Goal: Task Accomplishment & Management: Manage account settings

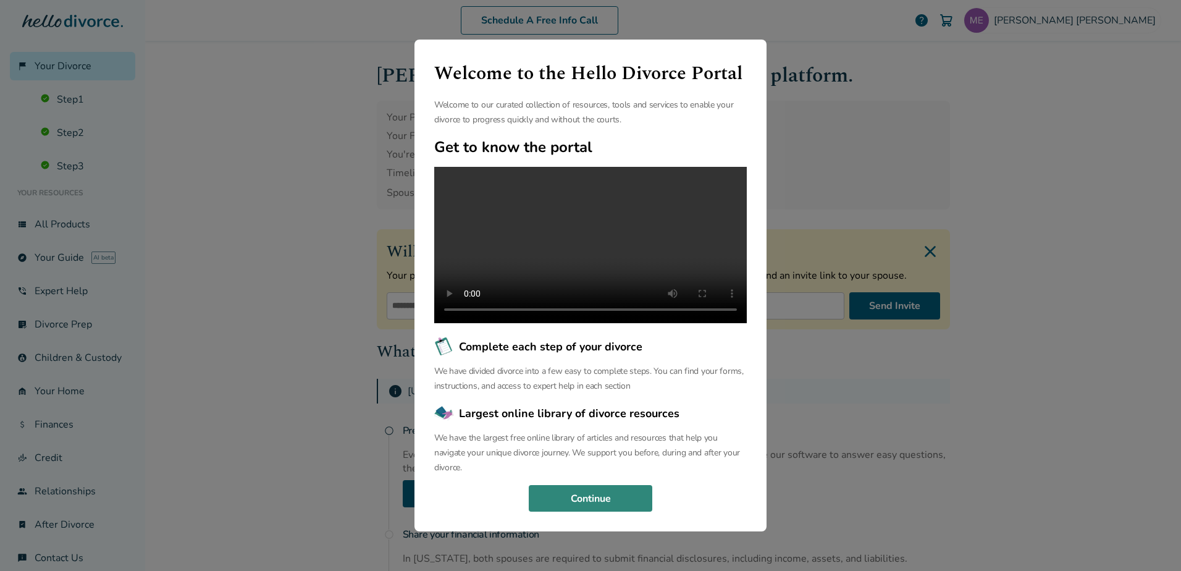
click at [639, 512] on button "Continue" at bounding box center [591, 498] width 124 height 27
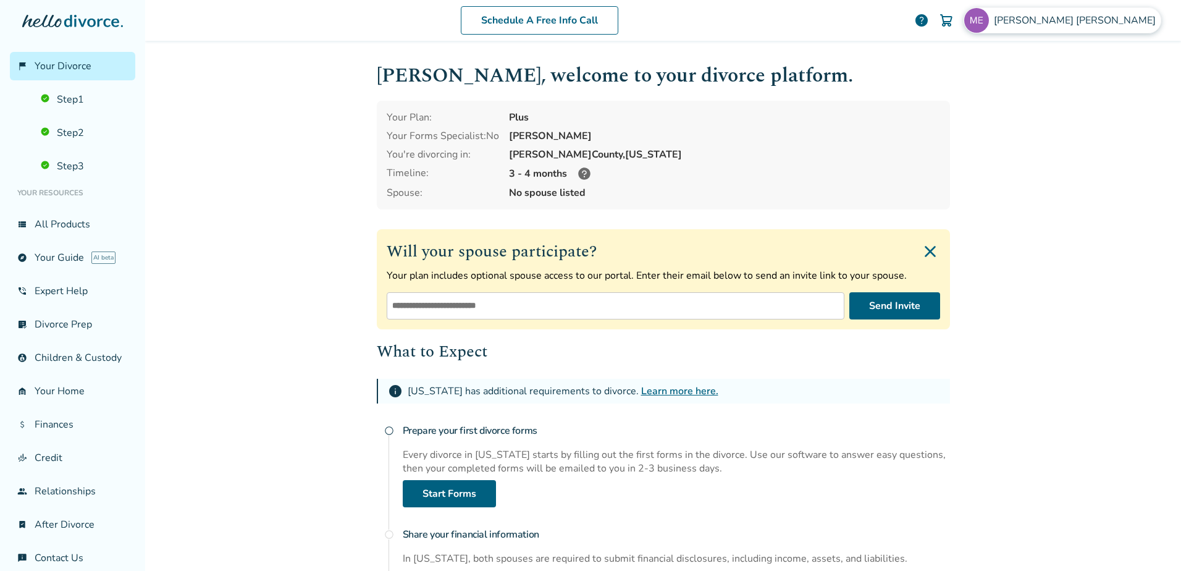
click at [1114, 23] on span "[PERSON_NAME]" at bounding box center [1077, 21] width 167 height 14
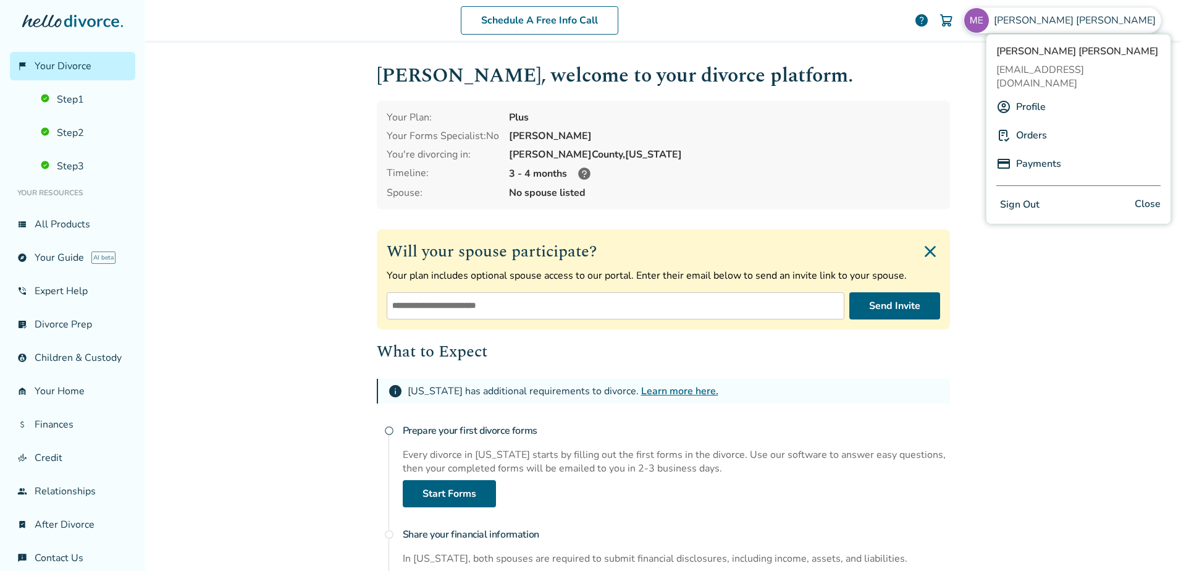
click at [1041, 152] on link "Payments" at bounding box center [1038, 163] width 45 height 23
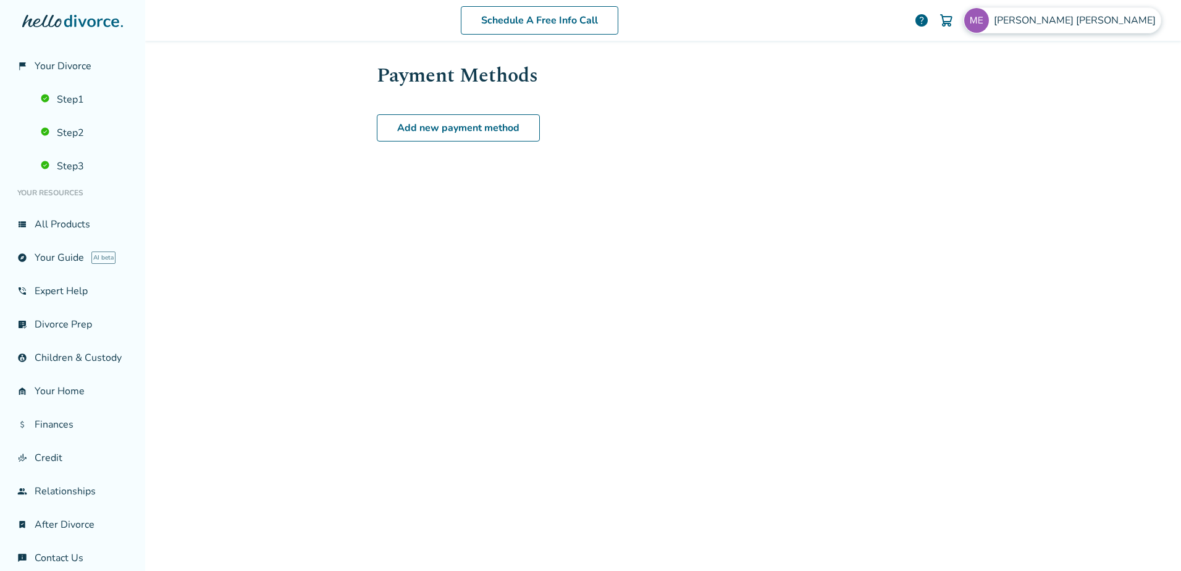
click at [989, 20] on img at bounding box center [976, 20] width 25 height 25
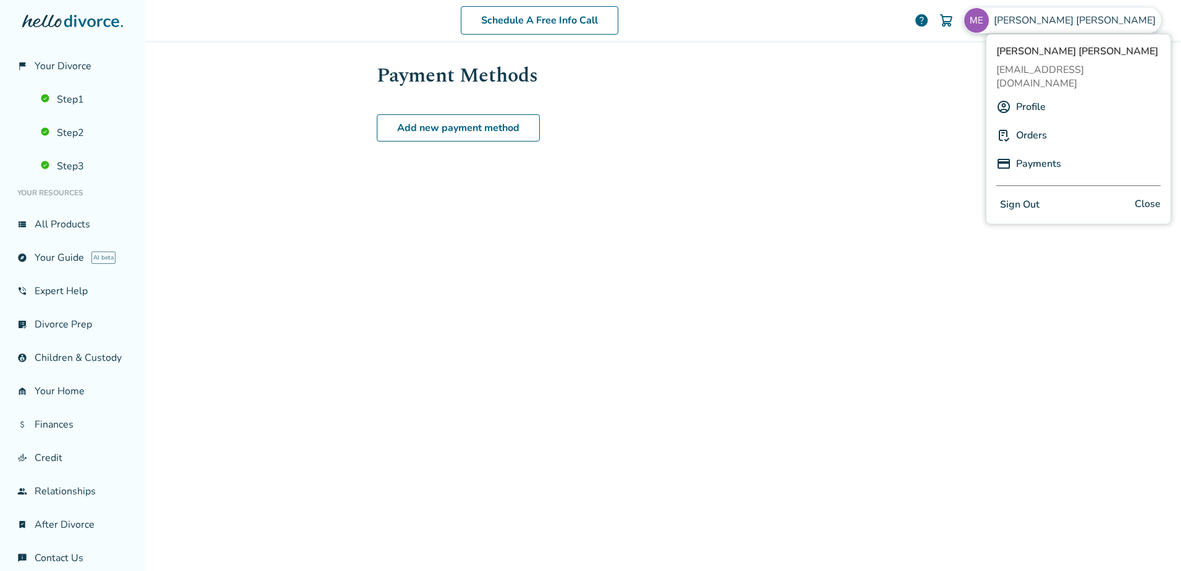
click at [1030, 124] on link "Orders" at bounding box center [1031, 135] width 31 height 23
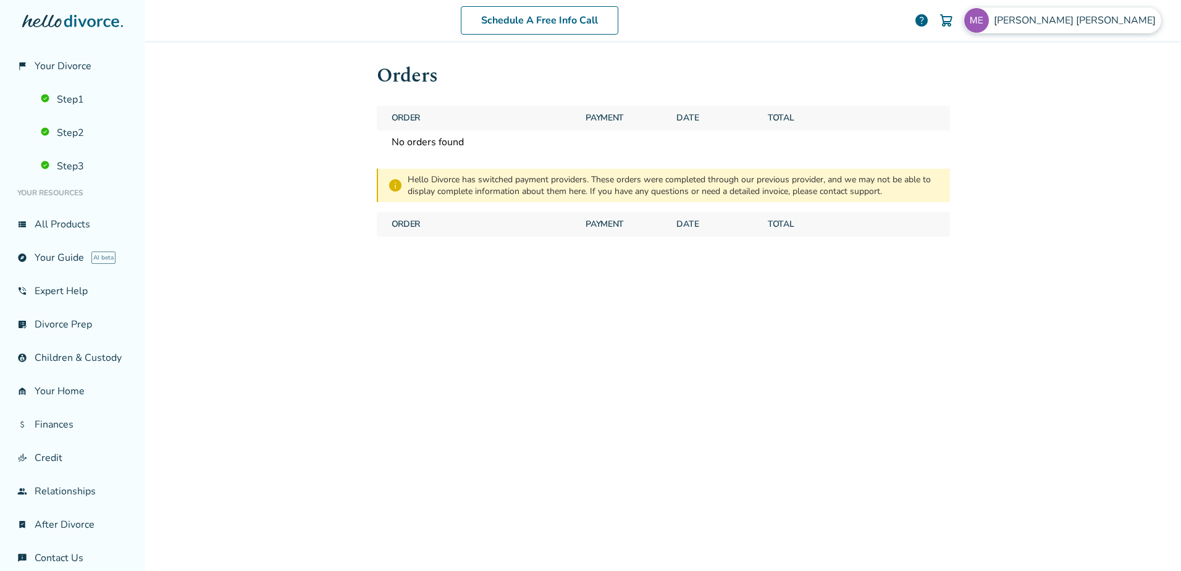
click at [1081, 23] on div "[PERSON_NAME]" at bounding box center [1062, 20] width 198 height 26
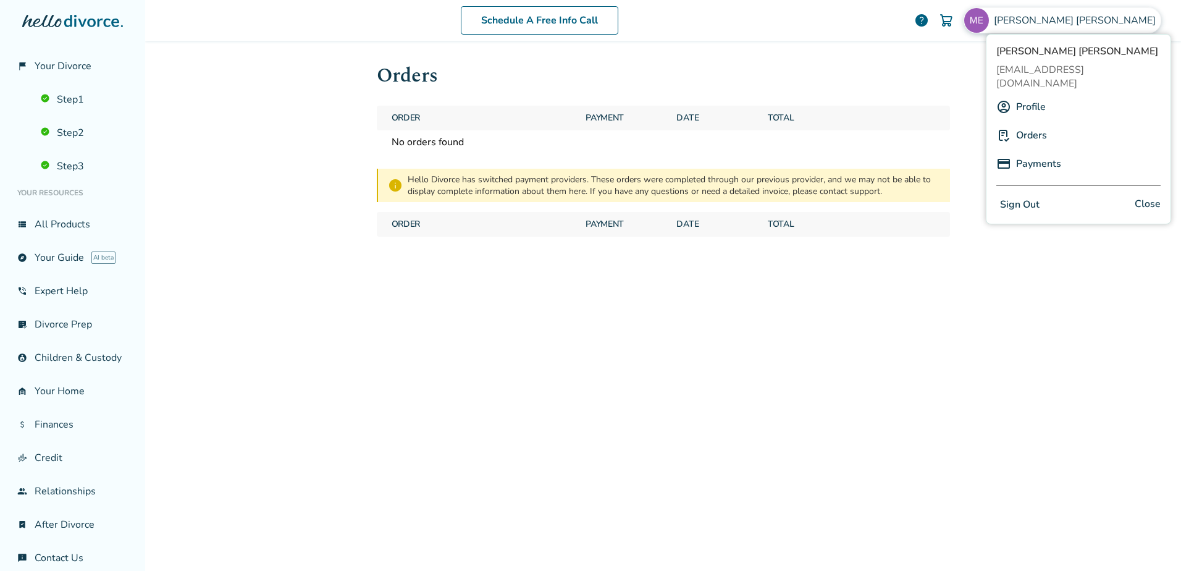
click at [1032, 95] on link "Profile" at bounding box center [1031, 106] width 30 height 23
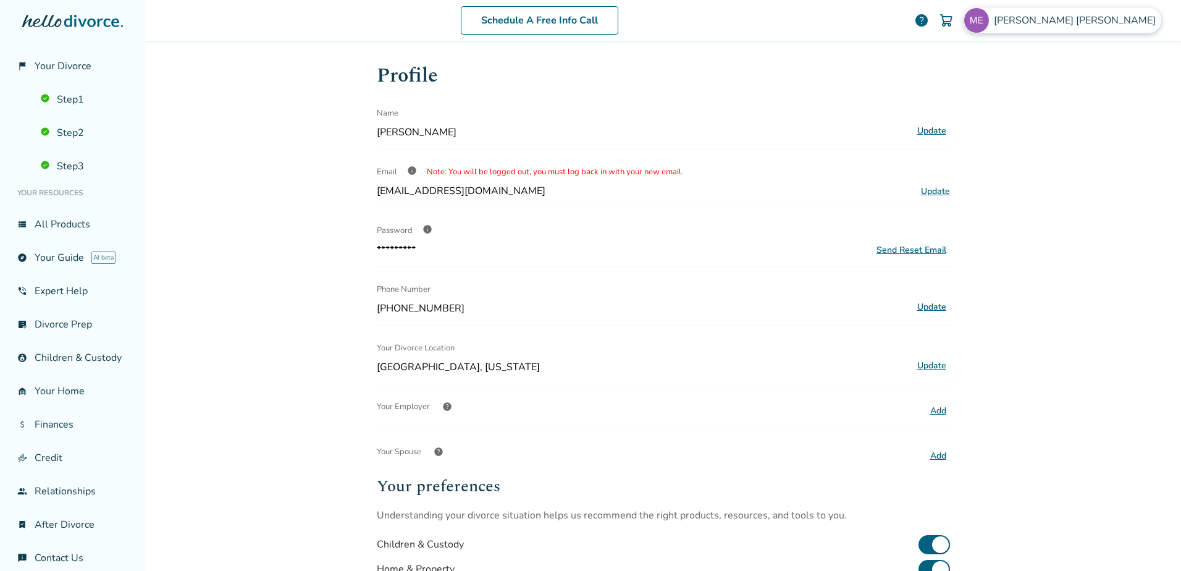
click at [1115, 26] on span "[PERSON_NAME]" at bounding box center [1077, 21] width 167 height 14
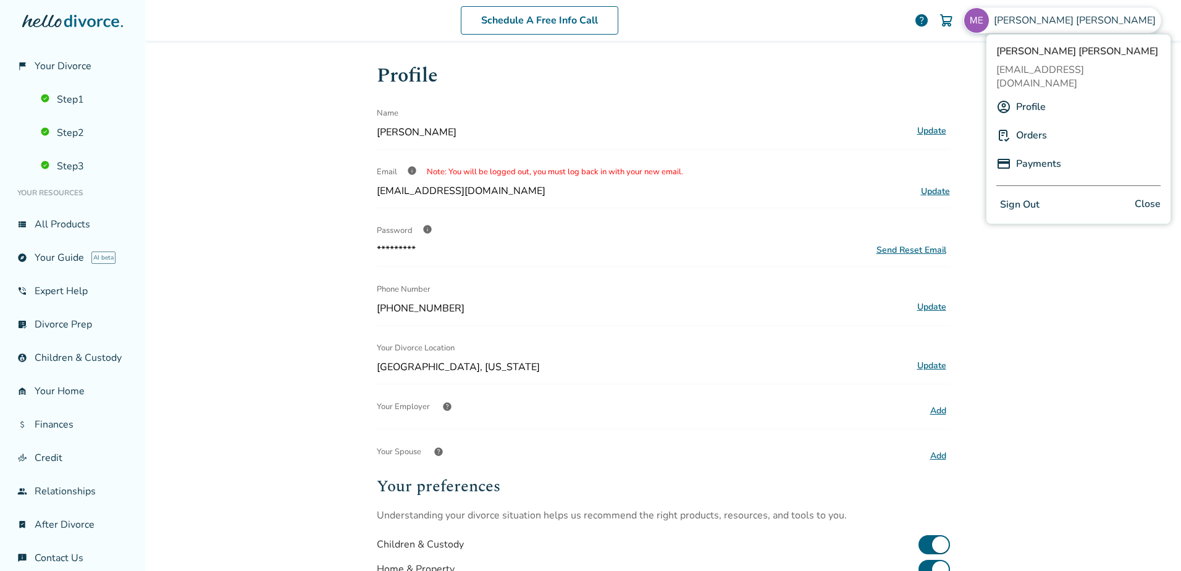
click at [1034, 196] on button "Sign Out" at bounding box center [1019, 205] width 47 height 18
